Goal: Information Seeking & Learning: Learn about a topic

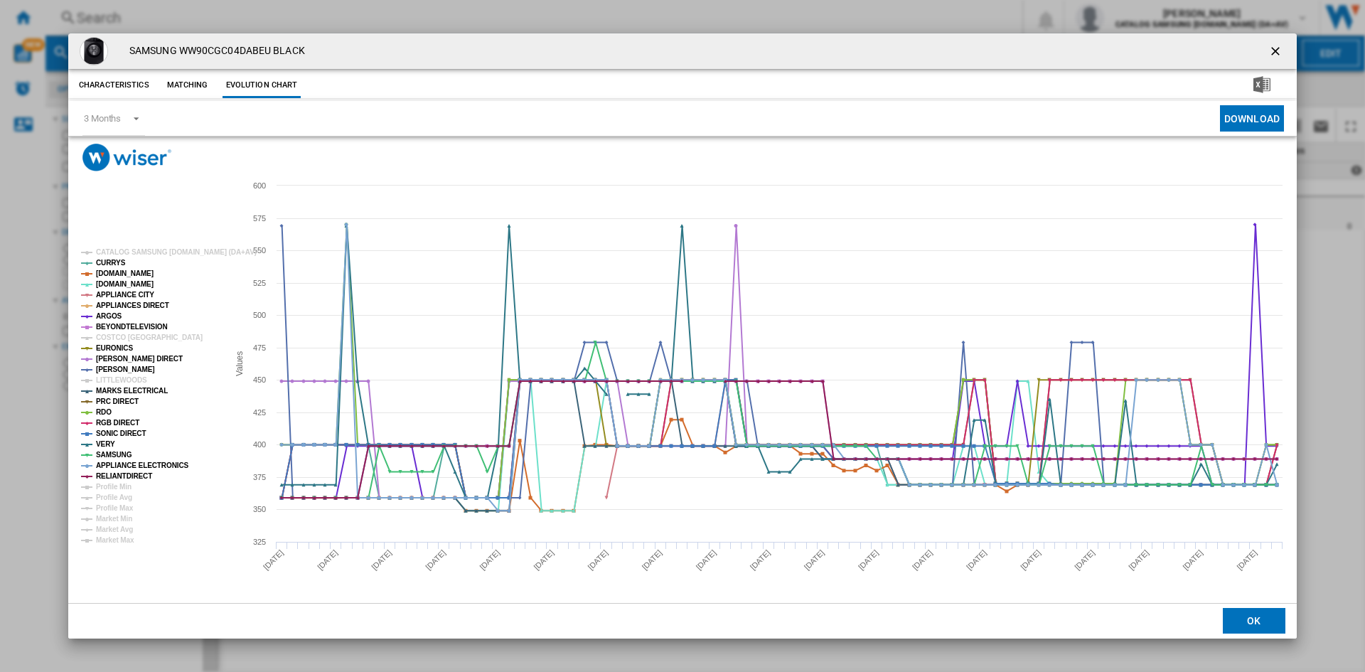
click at [1275, 46] on ng-md-icon "getI18NText('BUTTONS.CLOSE_DIALOG')" at bounding box center [1277, 52] width 17 height 17
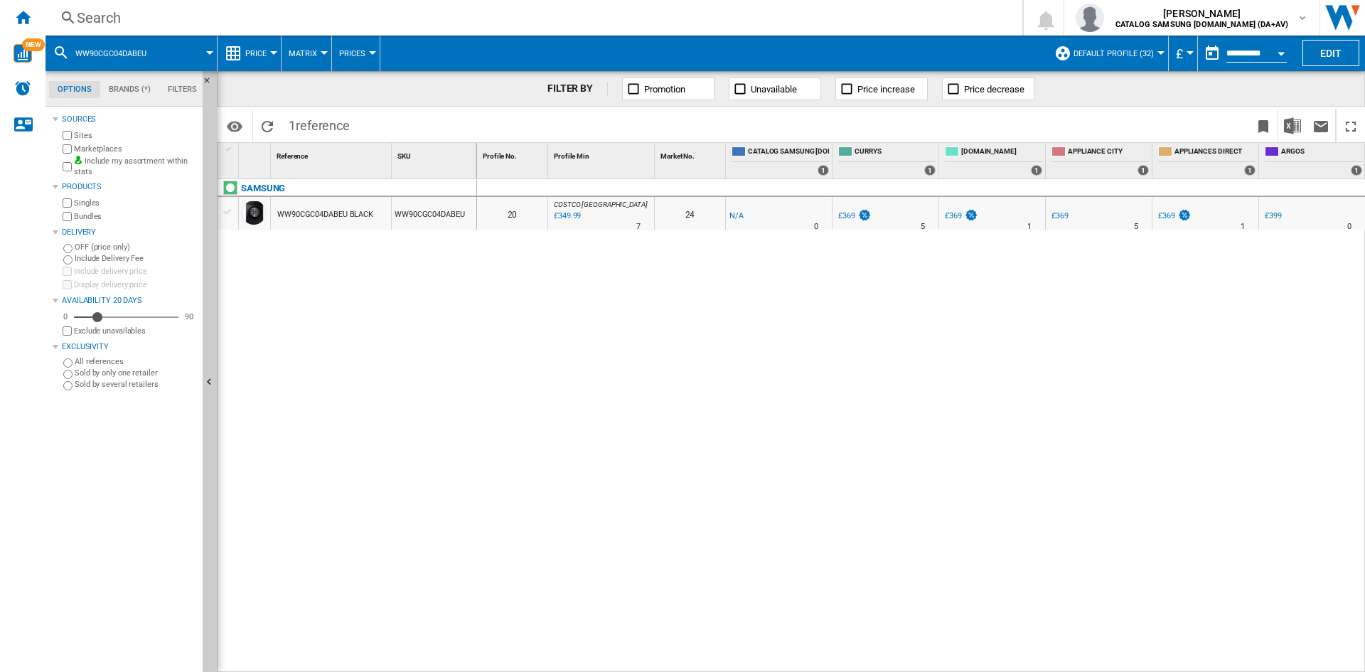
click at [164, 24] on div "Search" at bounding box center [531, 18] width 909 height 20
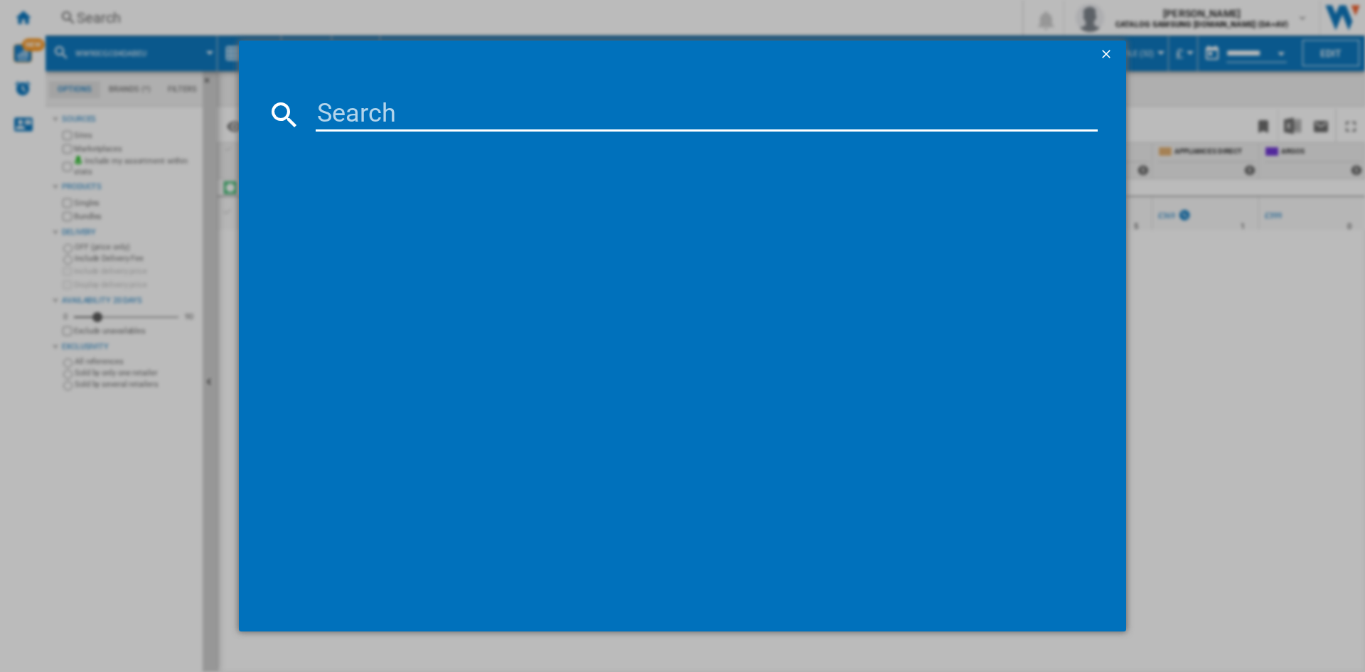
click at [362, 108] on input at bounding box center [707, 114] width 782 height 34
paste input "WW11DG5B25ABEU"
type input "WW11DG5B25AB"
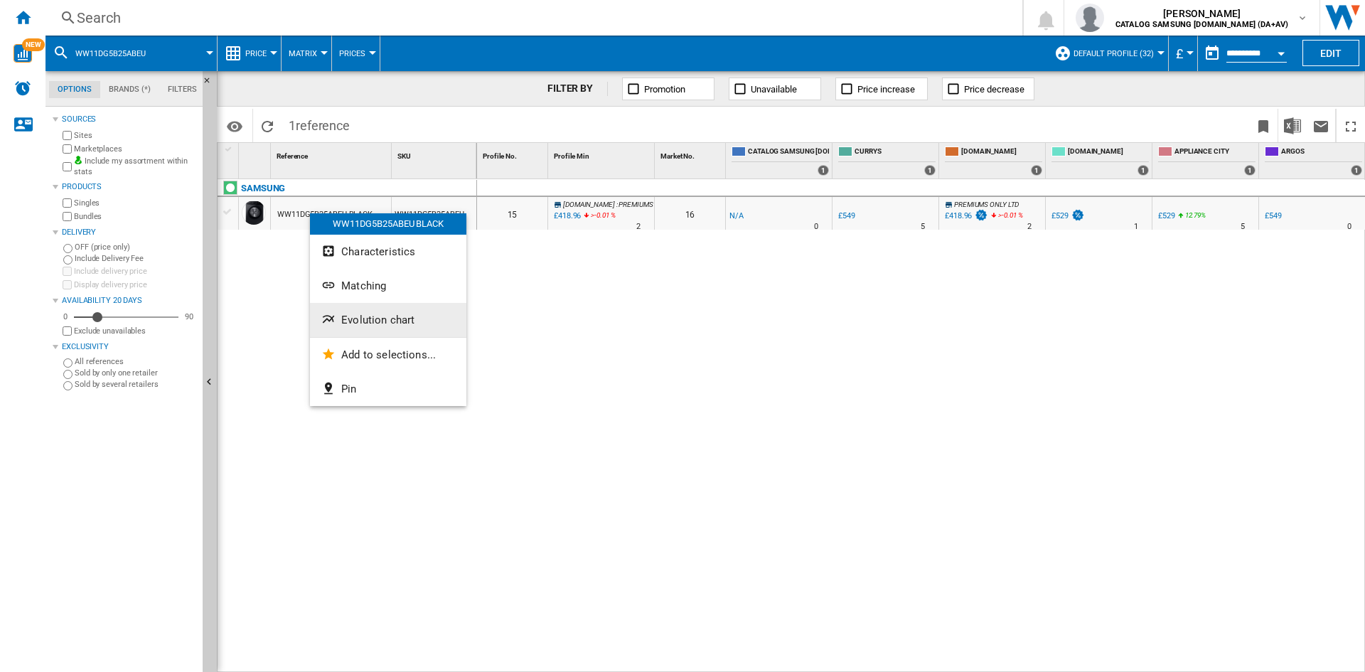
click at [385, 321] on span "Evolution chart" at bounding box center [377, 320] width 73 height 13
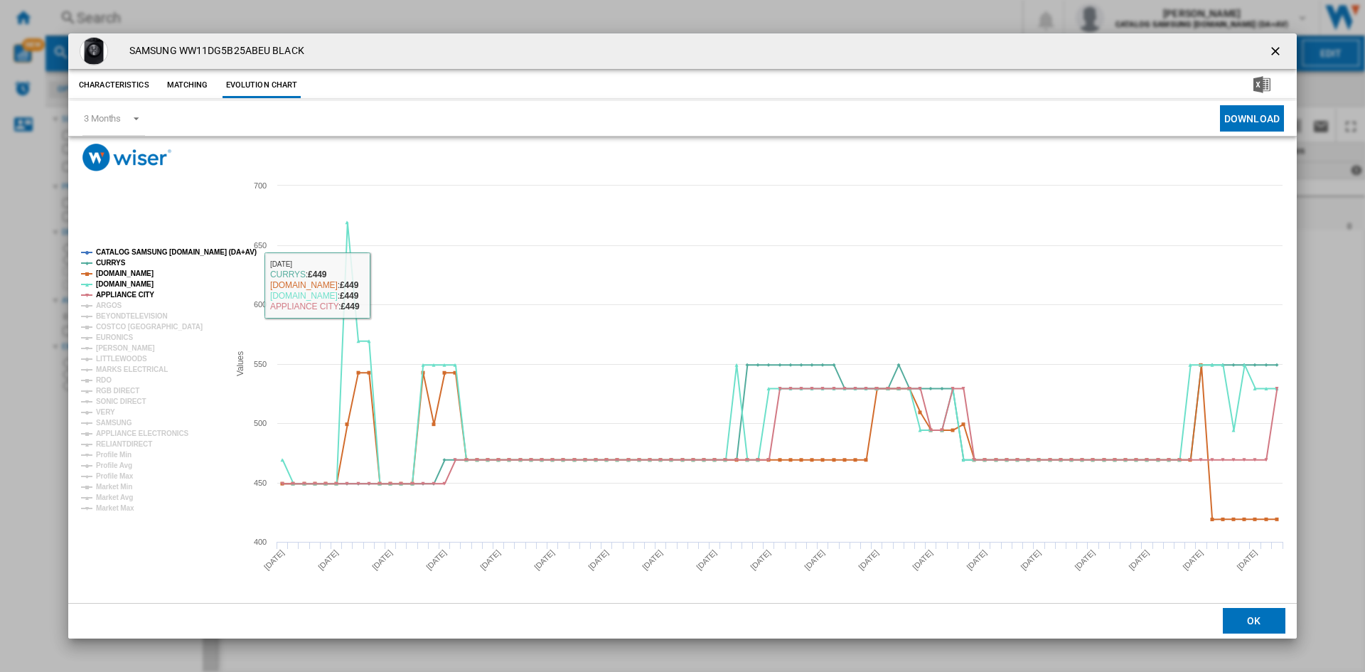
click at [130, 250] on tspan "CATALOG SAMSUNG [DOMAIN_NAME] (DA+AV)" at bounding box center [176, 252] width 161 height 8
click at [112, 304] on tspan "ARGOS" at bounding box center [109, 306] width 26 height 8
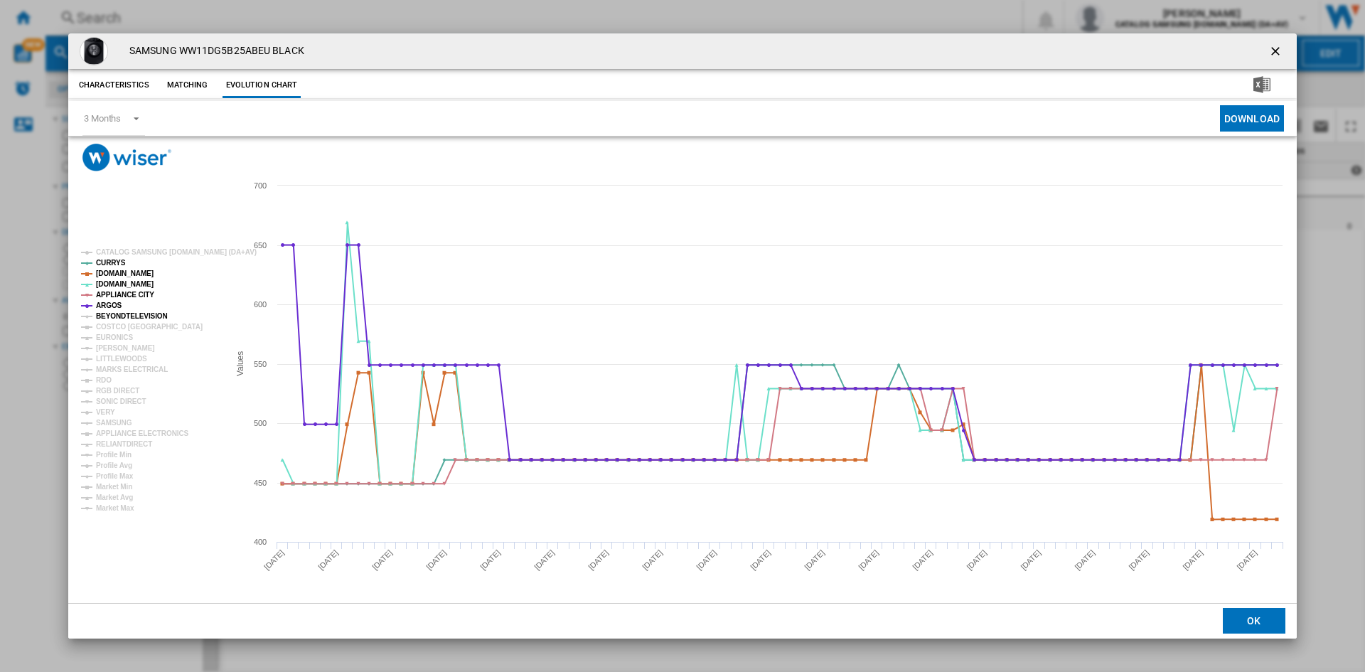
click at [124, 313] on tspan "BEYONDTELEVISION" at bounding box center [132, 316] width 72 height 8
click at [114, 334] on tspan "EURONICS" at bounding box center [114, 338] width 37 height 8
click at [112, 349] on tspan "[PERSON_NAME]" at bounding box center [125, 348] width 59 height 8
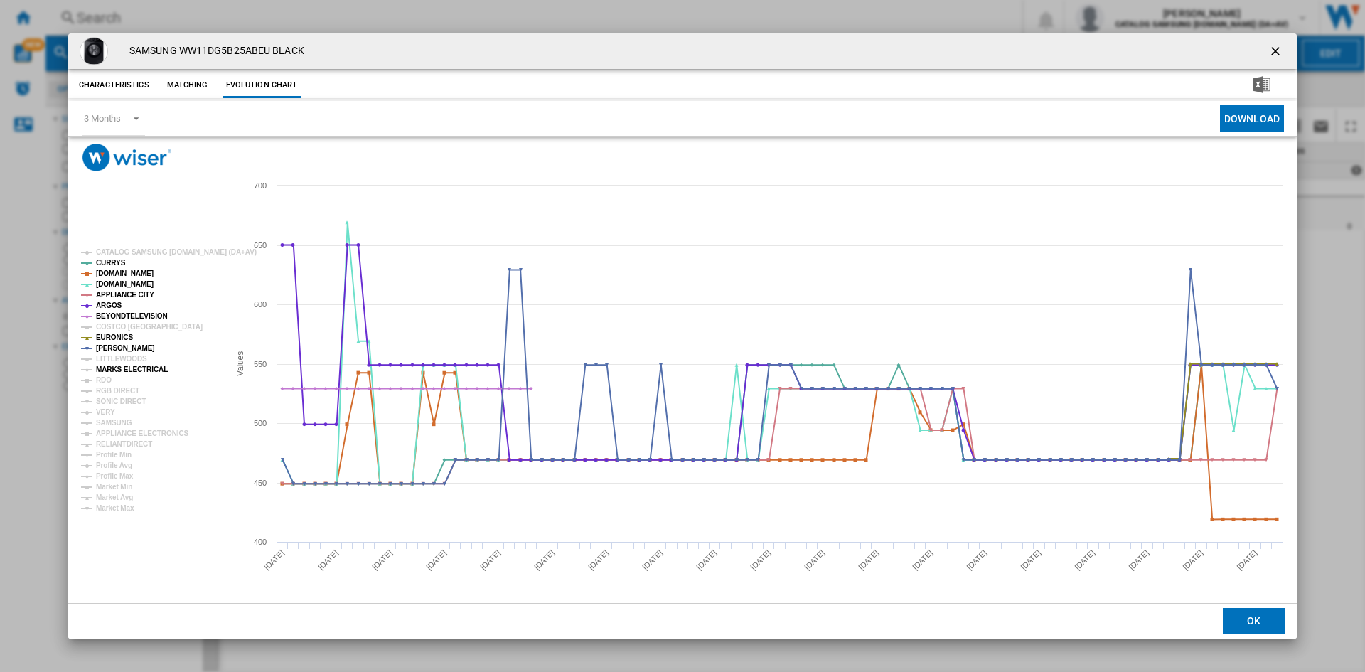
click at [112, 369] on tspan "MARKS ELECTRICAL" at bounding box center [132, 370] width 72 height 8
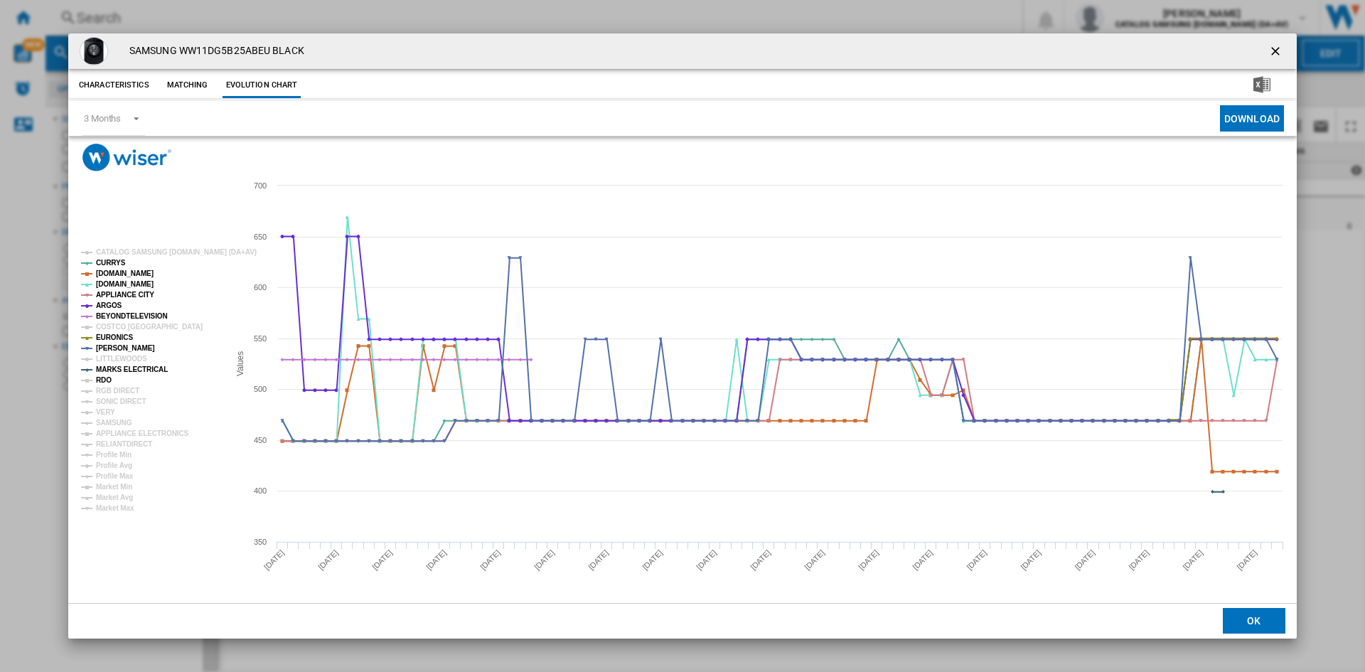
click at [107, 376] on tspan "RDO" at bounding box center [104, 380] width 16 height 8
click at [118, 389] on tspan "RGB DIRECT" at bounding box center [117, 391] width 43 height 8
click at [115, 399] on tspan "SONIC DIRECT" at bounding box center [121, 402] width 50 height 8
click at [105, 410] on tspan "VERY" at bounding box center [105, 412] width 19 height 8
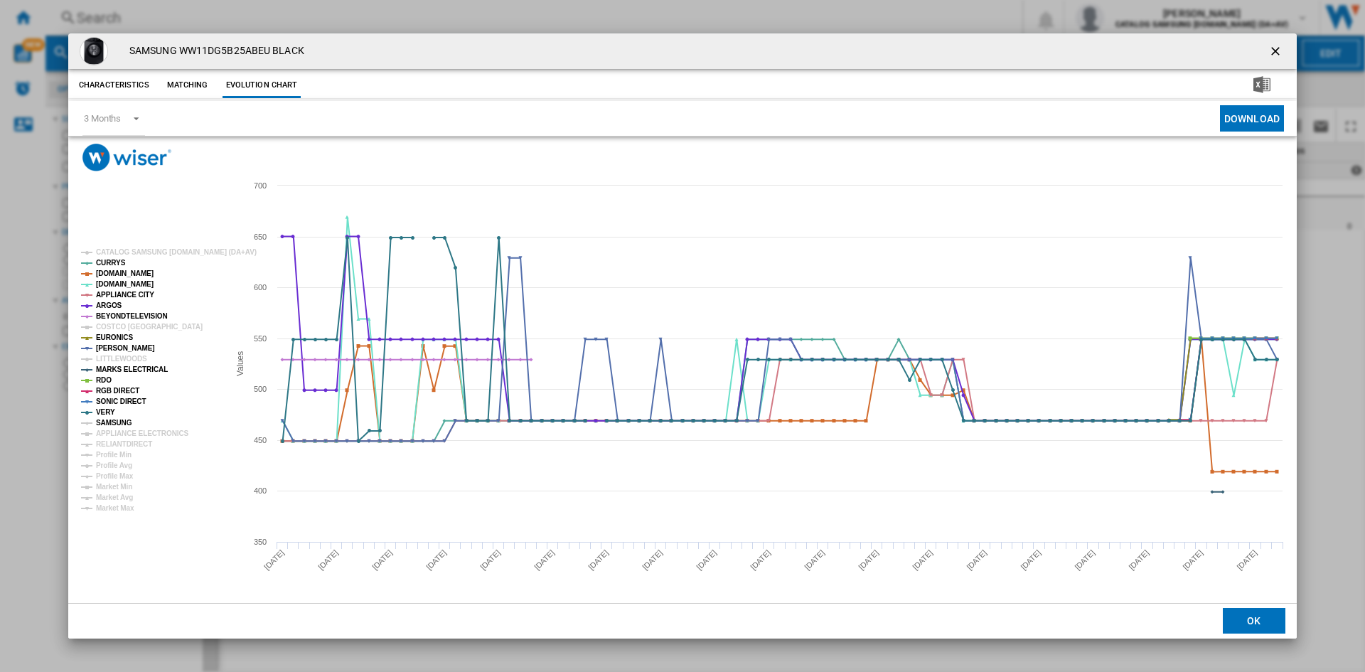
click at [119, 419] on tspan "SAMSUNG" at bounding box center [114, 423] width 36 height 8
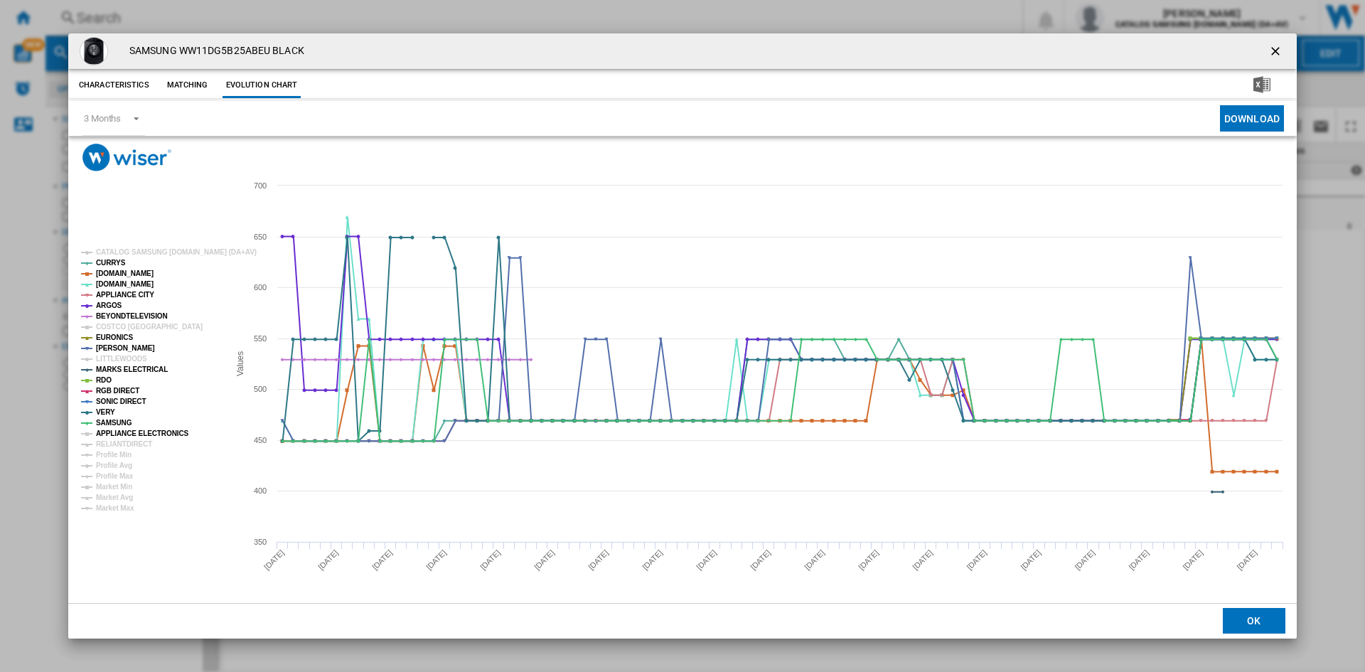
click at [131, 436] on tspan "APPLIANCE ELECTRONICS" at bounding box center [142, 434] width 93 height 8
click at [129, 441] on tspan "RELIANTDIRECT" at bounding box center [124, 444] width 56 height 8
click at [1276, 53] on ng-md-icon "getI18NText('BUTTONS.CLOSE_DIALOG')" at bounding box center [1277, 52] width 17 height 17
